Goal: Task Accomplishment & Management: Manage account settings

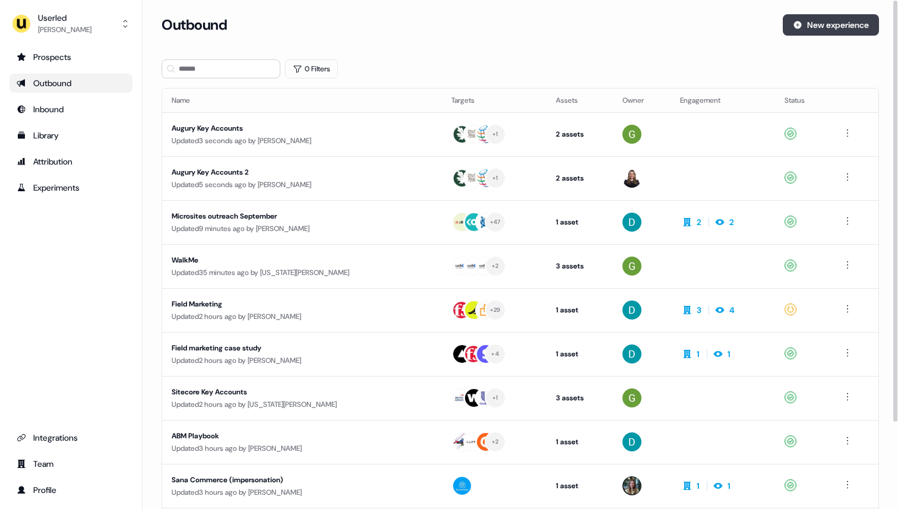
click at [833, 17] on button "New experience" at bounding box center [831, 24] width 96 height 21
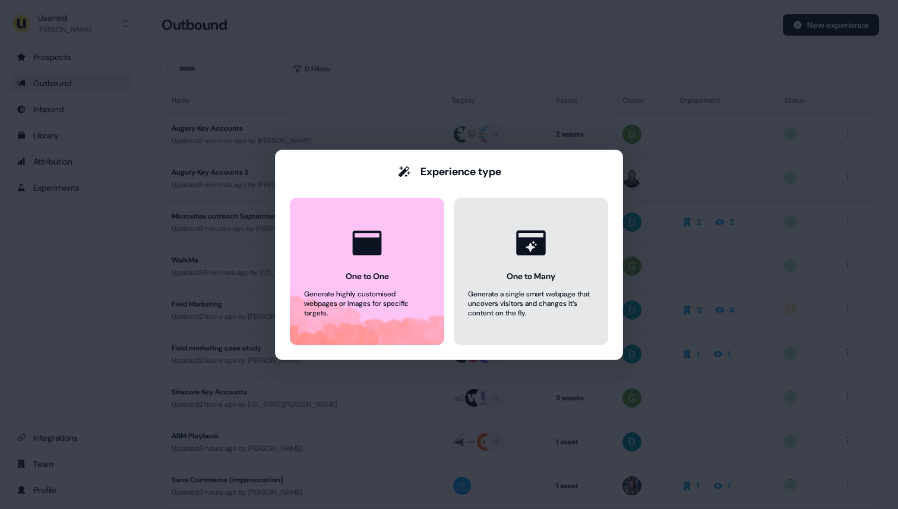
click at [524, 293] on div "Generate a single smart webpage that uncovers visitors and changes it’s content…" at bounding box center [531, 303] width 126 height 29
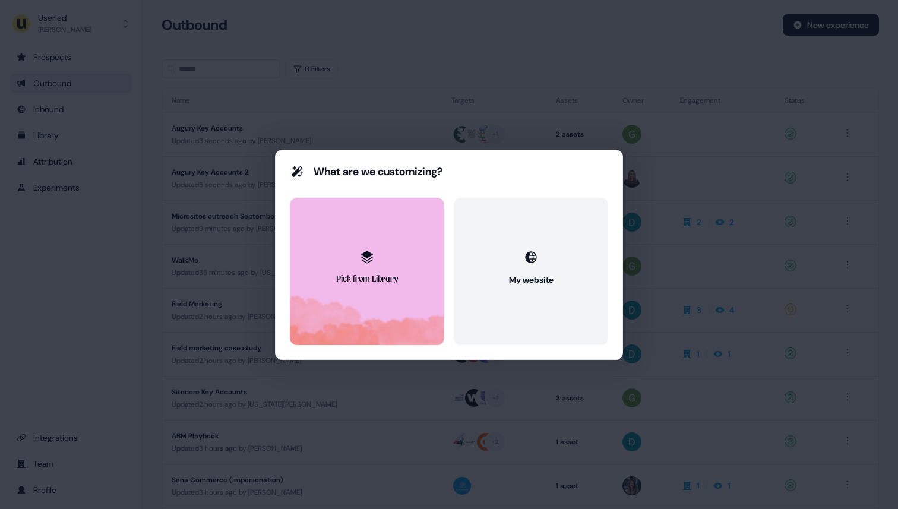
click at [386, 293] on button "Pick from Library" at bounding box center [367, 271] width 154 height 147
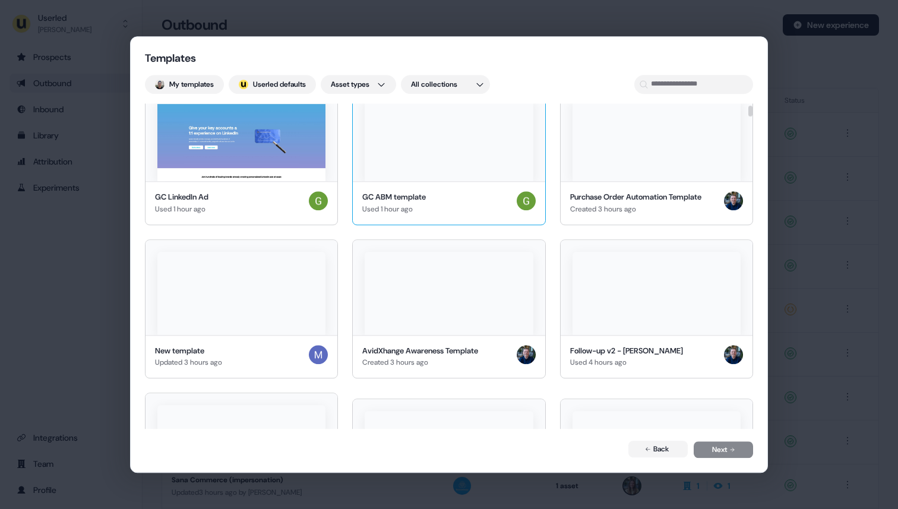
scroll to position [175, 0]
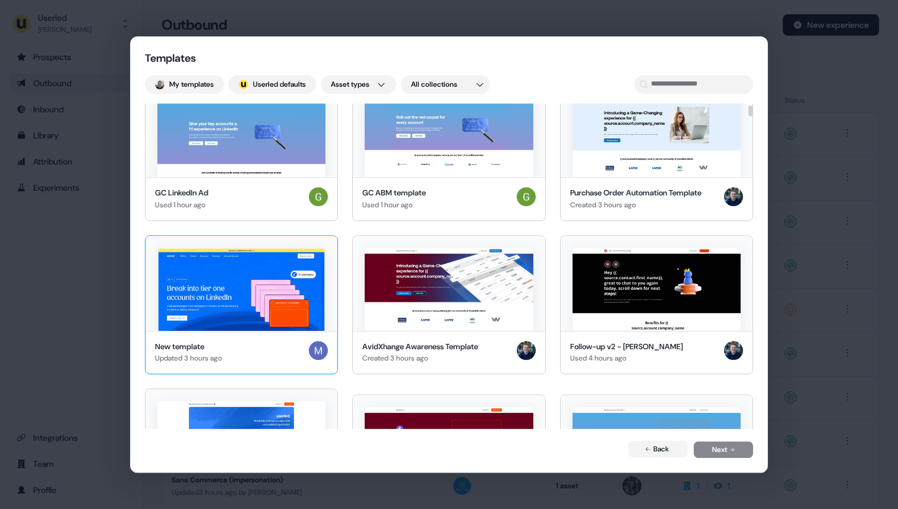
click at [283, 350] on div "New template Updated 3 hours ago" at bounding box center [241, 353] width 173 height 24
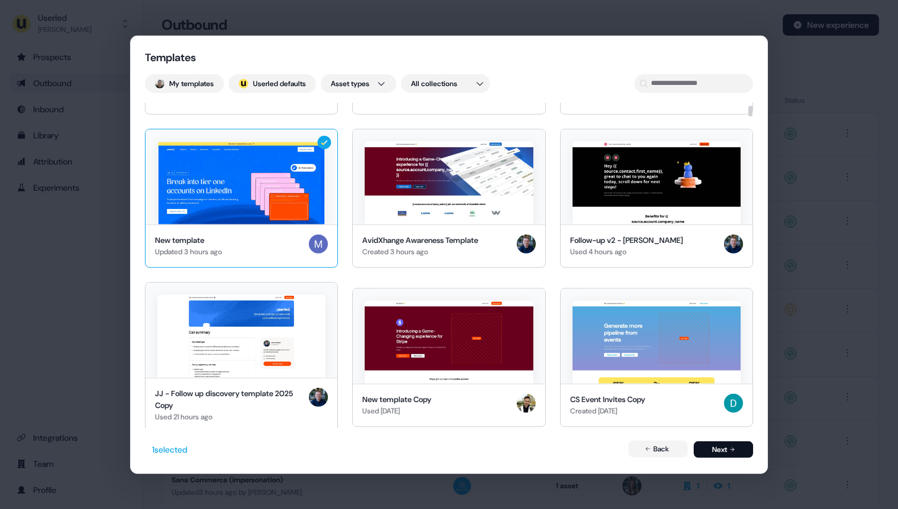
scroll to position [328, 0]
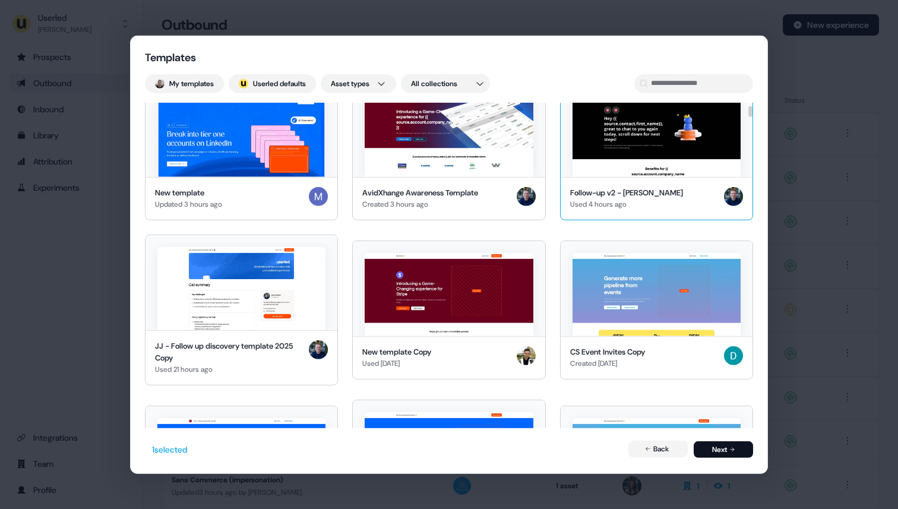
click at [617, 185] on div "Follow-up v2 - JJ Used 4 hours ago" at bounding box center [657, 197] width 192 height 43
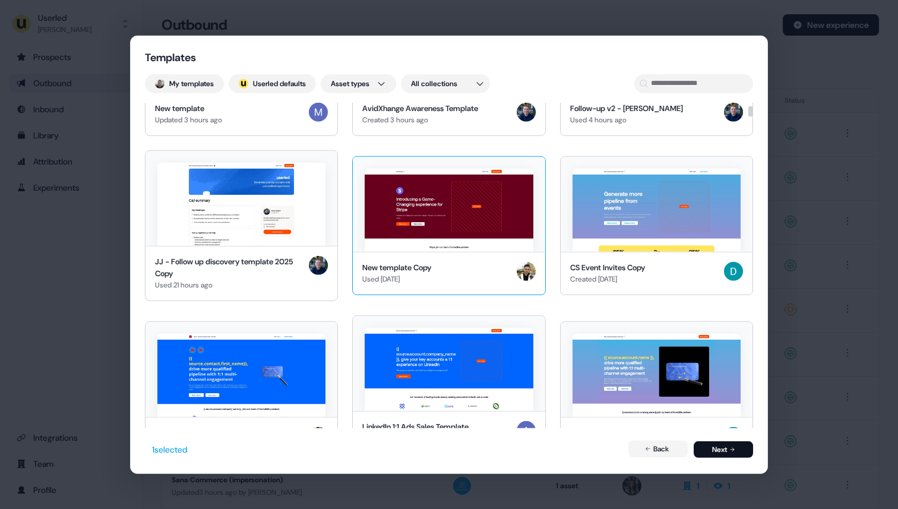
scroll to position [175, 0]
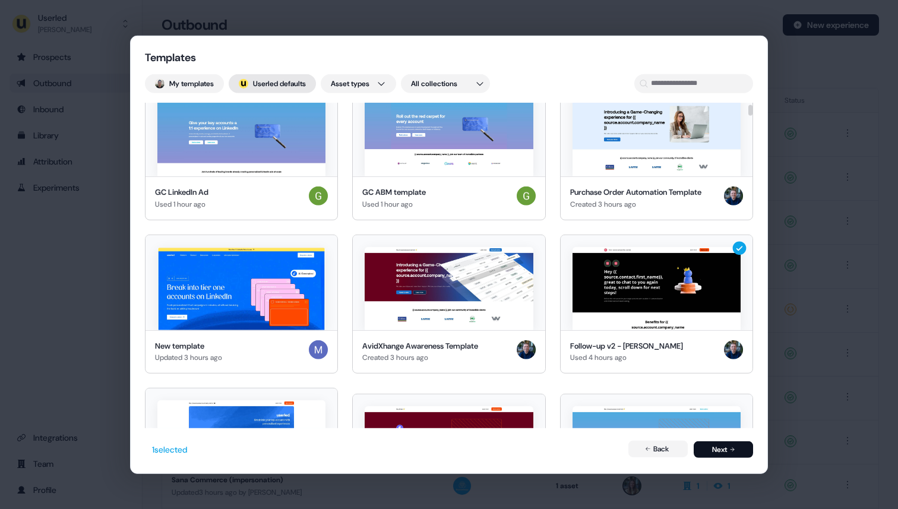
click at [303, 84] on button "; Userled defaults" at bounding box center [272, 83] width 87 height 19
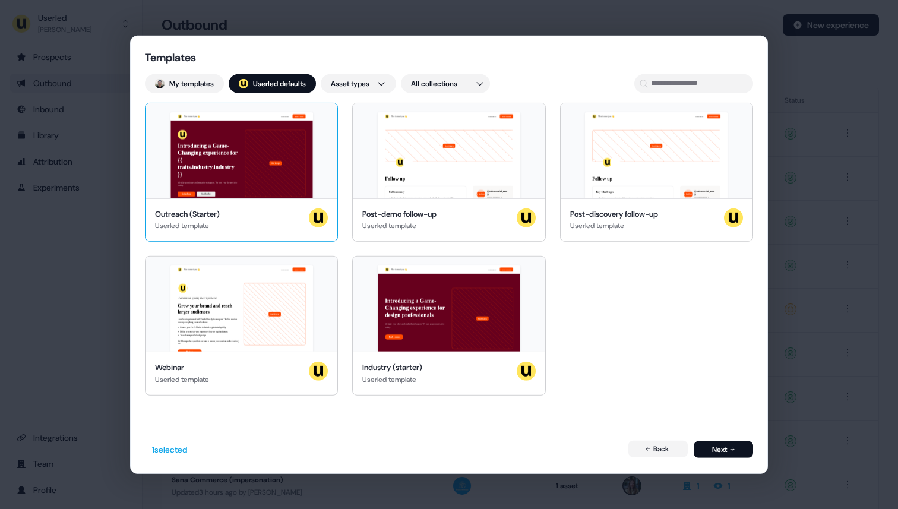
click at [290, 159] on div "Nice to meet you 👋 Learn more Book a demo Introducing a Game-Changing experienc…" at bounding box center [241, 150] width 192 height 95
click at [728, 447] on button "Next" at bounding box center [723, 449] width 59 height 17
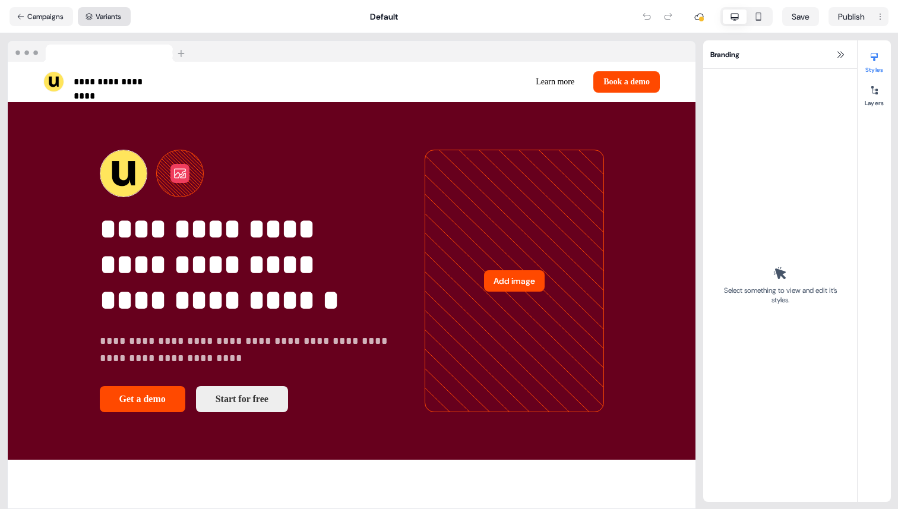
click at [87, 13] on icon at bounding box center [89, 16] width 8 height 8
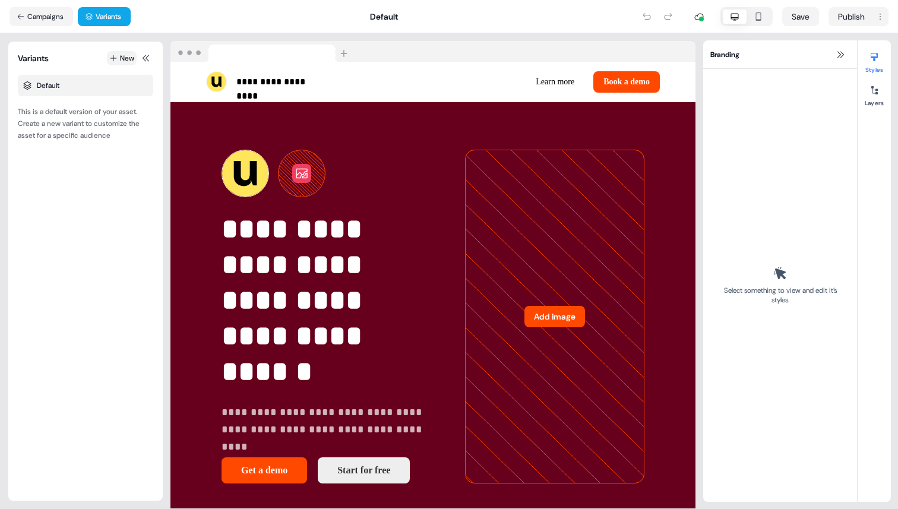
click at [116, 59] on button "New" at bounding box center [122, 58] width 30 height 14
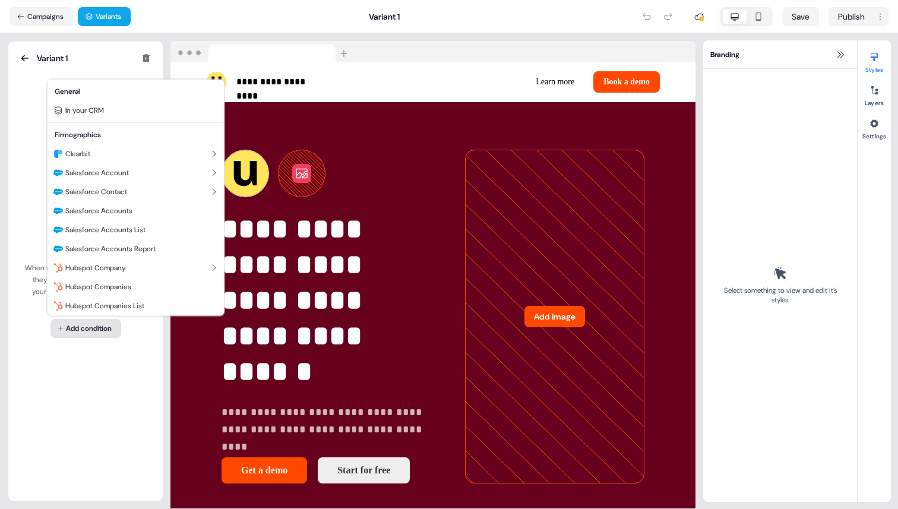
click at [77, 326] on html "**********" at bounding box center [449, 254] width 898 height 509
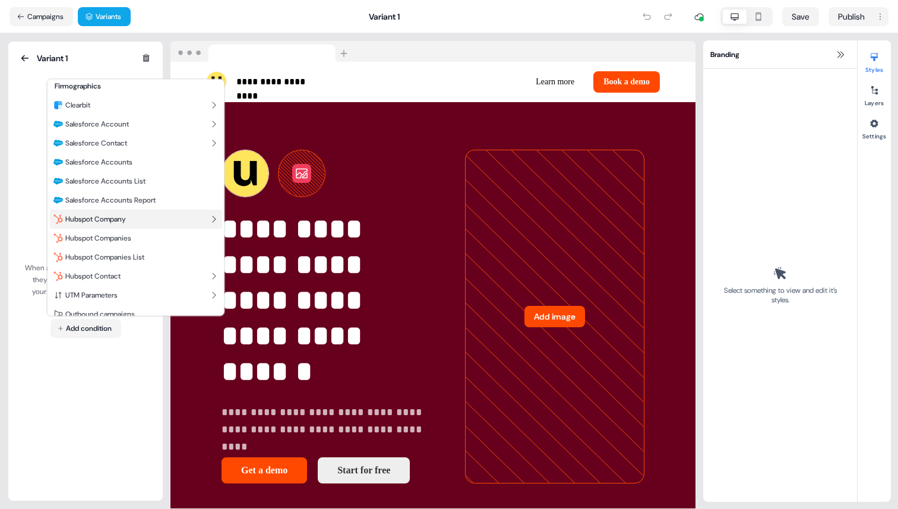
scroll to position [59, 0]
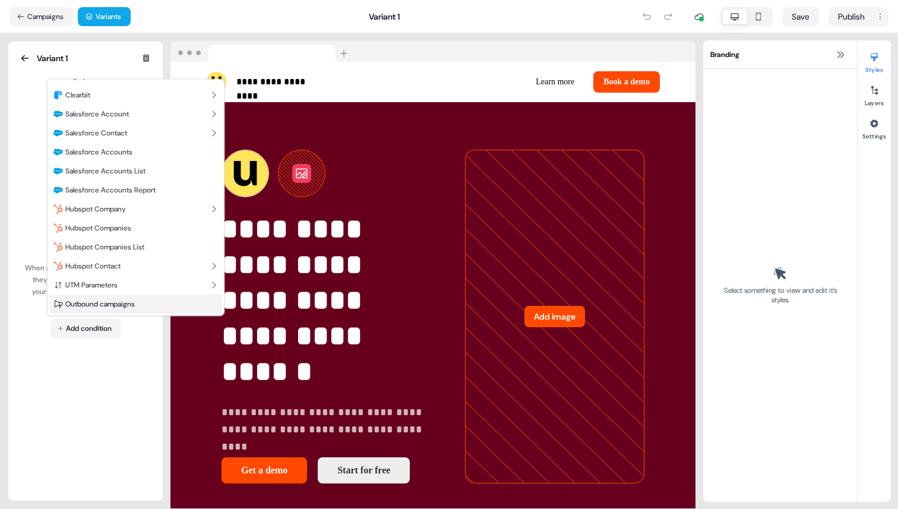
click at [97, 302] on span "Outbound campaigns" at bounding box center [99, 304] width 69 height 10
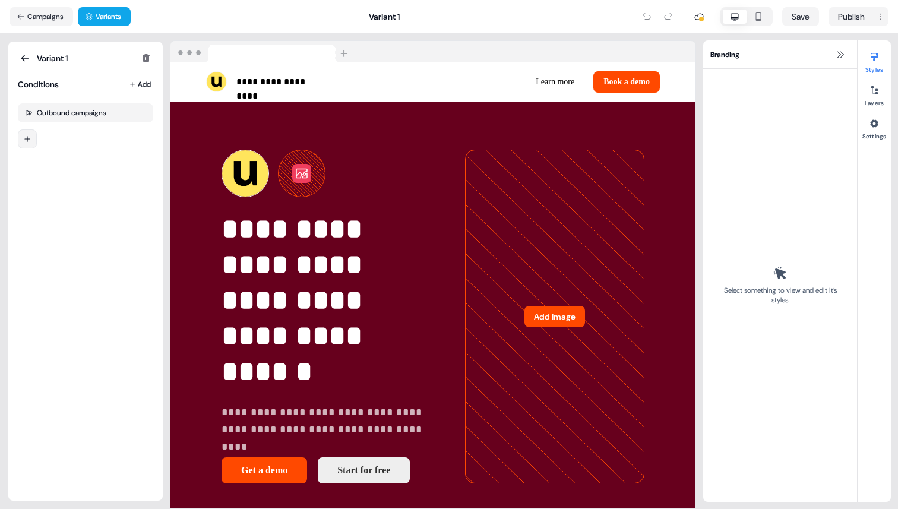
click at [24, 144] on html "**********" at bounding box center [449, 254] width 898 height 509
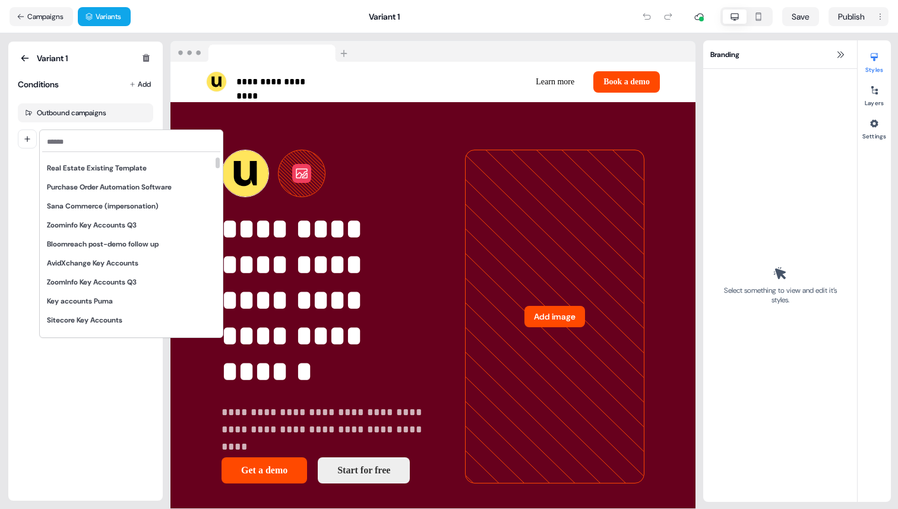
scroll to position [0, 0]
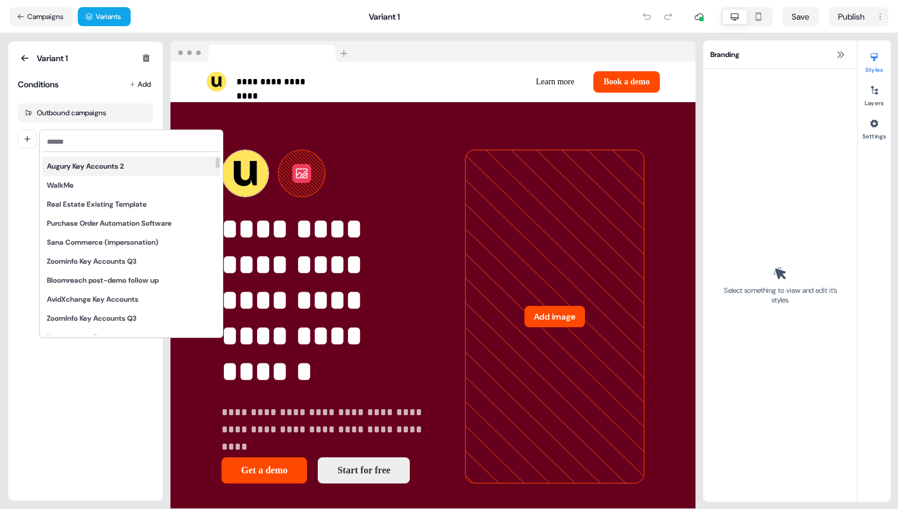
click at [80, 167] on span "Augury Key Accounts 2" at bounding box center [85, 167] width 77 height 10
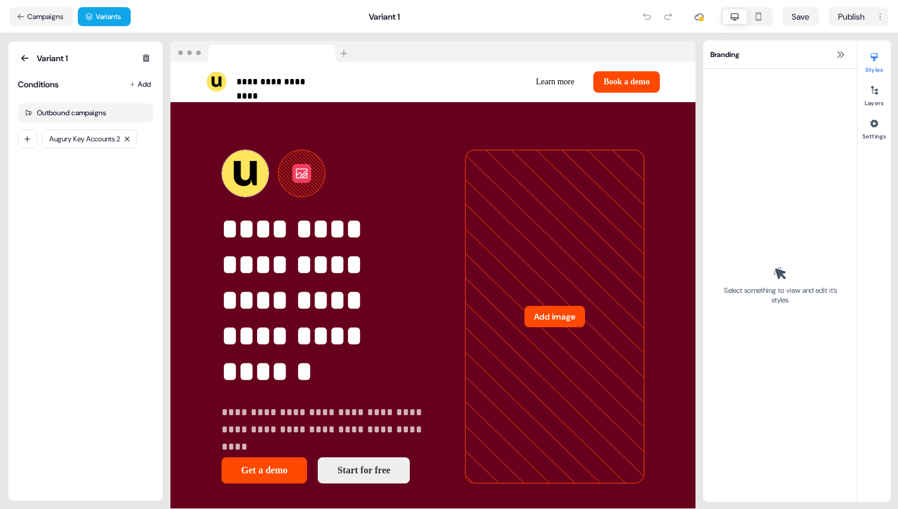
click at [80, 167] on div "Variant 1 Conditions Add Outbound campaigns Augury Key Accounts 2" at bounding box center [85, 271] width 135 height 440
click at [19, 135] on html "**********" at bounding box center [449, 254] width 898 height 509
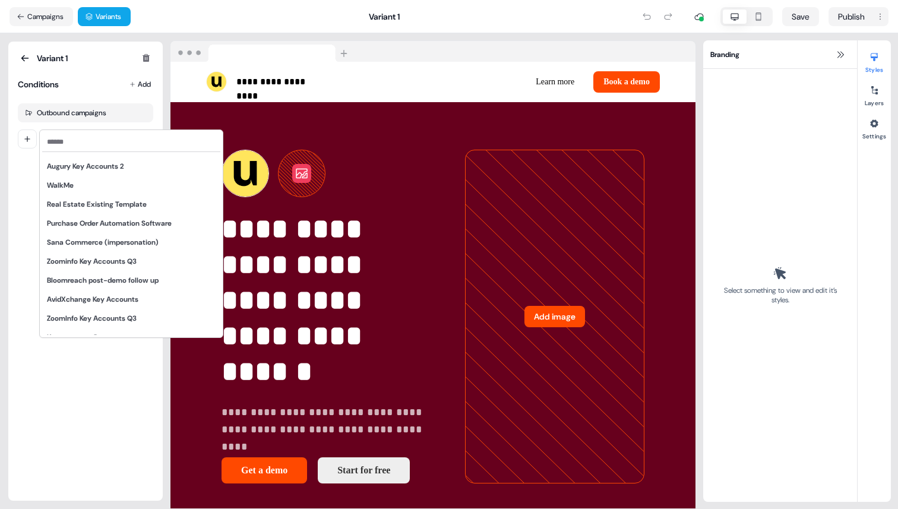
click at [28, 175] on html "**********" at bounding box center [449, 254] width 898 height 509
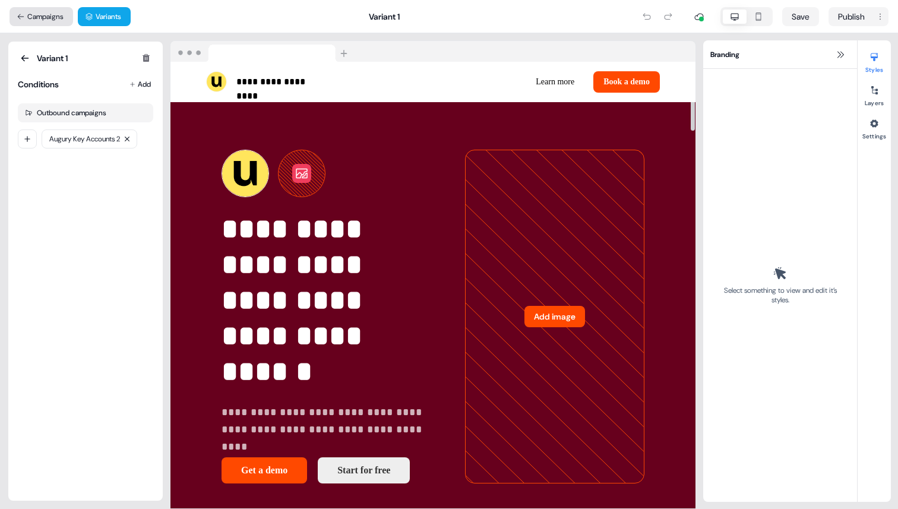
click at [28, 15] on button "Campaigns" at bounding box center [42, 16] width 64 height 19
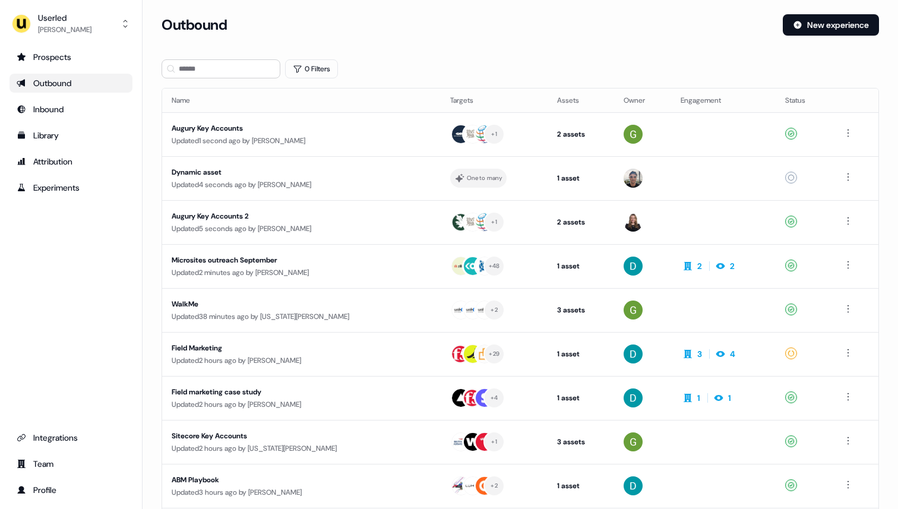
click at [78, 80] on div "Outbound" at bounding box center [71, 83] width 109 height 12
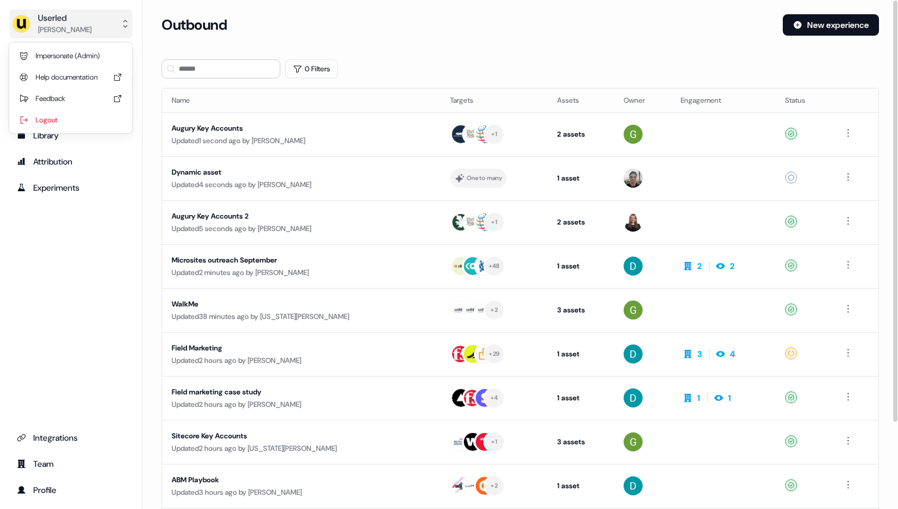
click at [64, 25] on div "[PERSON_NAME]" at bounding box center [64, 30] width 53 height 12
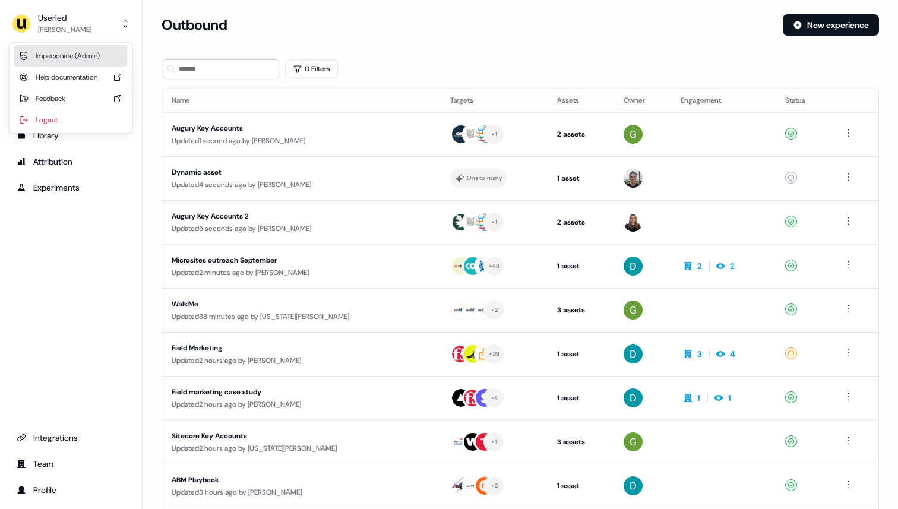
click at [66, 54] on div "Impersonate (Admin)" at bounding box center [70, 55] width 113 height 21
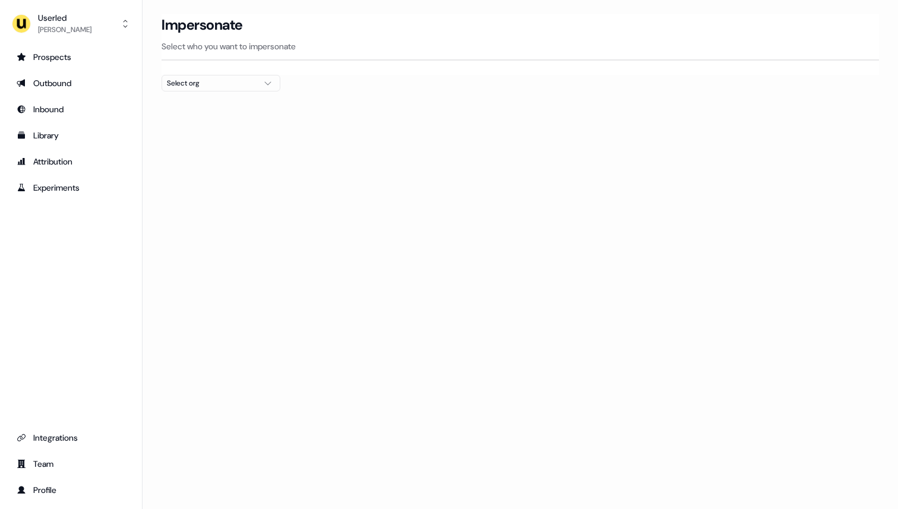
click at [243, 80] on div "Select org" at bounding box center [211, 83] width 89 height 12
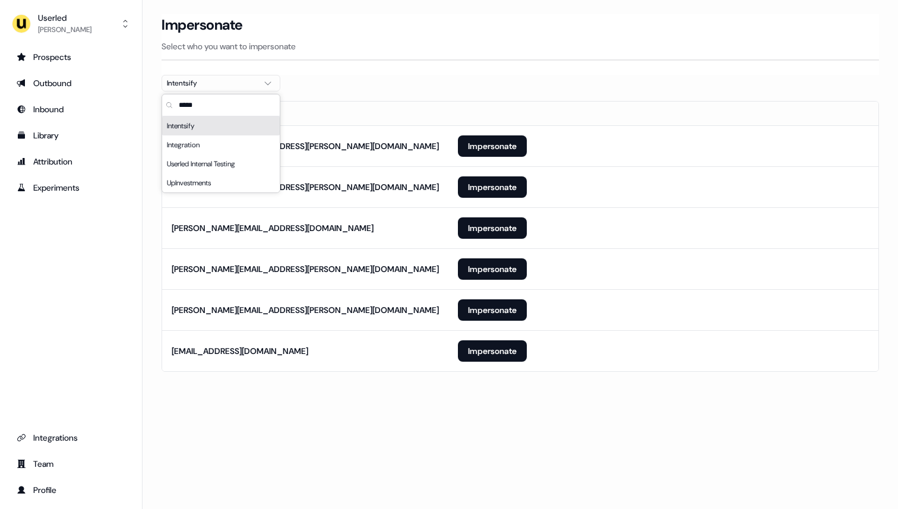
type input "*****"
click at [499, 64] on div "Impersonate Select who you want to impersonate" at bounding box center [520, 44] width 717 height 61
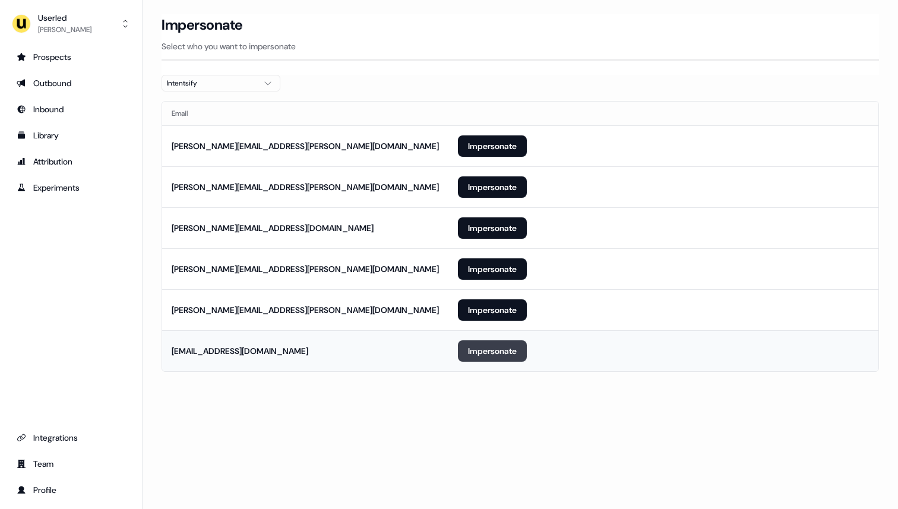
click at [505, 356] on button "Impersonate" at bounding box center [492, 350] width 69 height 21
